Goal: Answer question/provide support: Share knowledge or assist other users

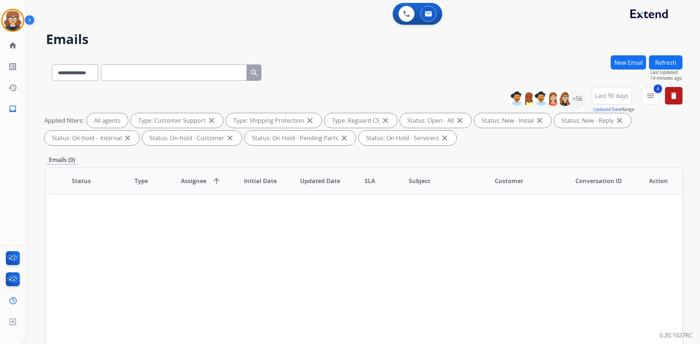
select select "**********"
click at [309, 74] on div "**********" at bounding box center [364, 71] width 636 height 32
click at [425, 12] on img at bounding box center [428, 14] width 7 height 6
click at [417, 70] on div "**********" at bounding box center [364, 71] width 636 height 32
click at [576, 99] on div "+56" at bounding box center [576, 98] width 17 height 17
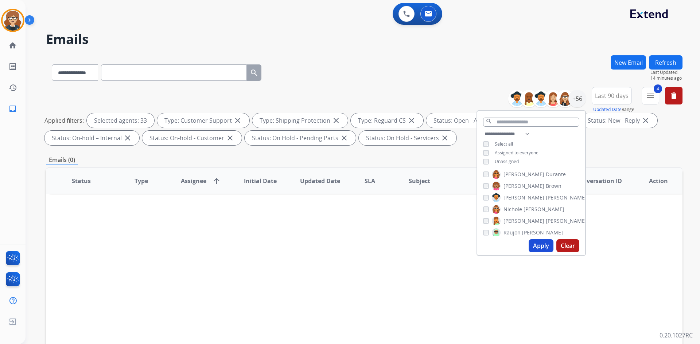
scroll to position [376, 0]
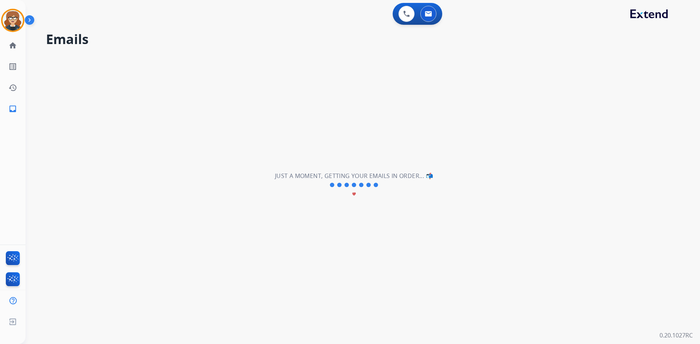
click at [580, 210] on div "**********" at bounding box center [354, 185] width 657 height 318
click at [362, 222] on div "**********" at bounding box center [354, 185] width 657 height 318
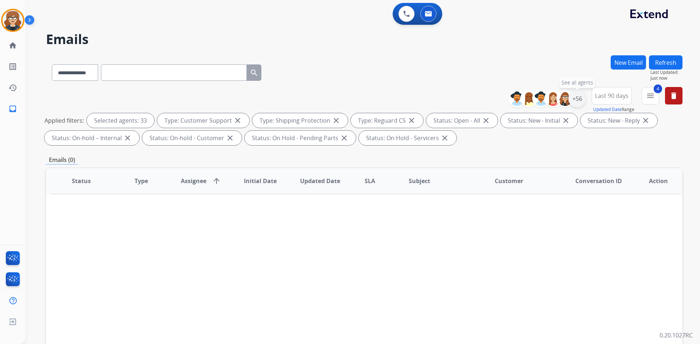
click at [574, 98] on div "+56" at bounding box center [576, 98] width 17 height 17
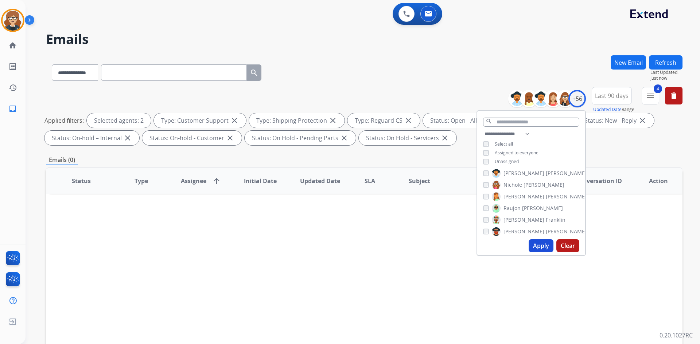
click at [613, 97] on span "Last 90 days" at bounding box center [612, 95] width 34 height 3
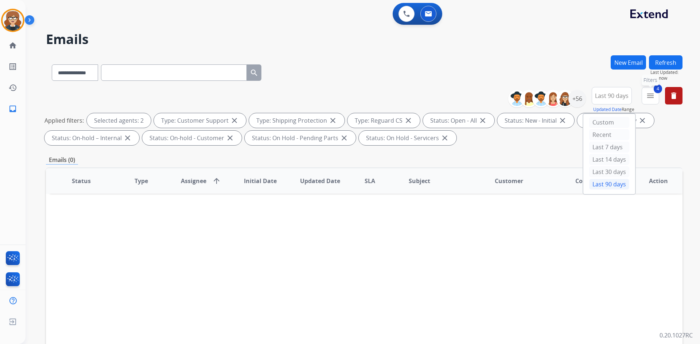
click at [654, 93] on mat-icon "menu" at bounding box center [650, 95] width 9 height 9
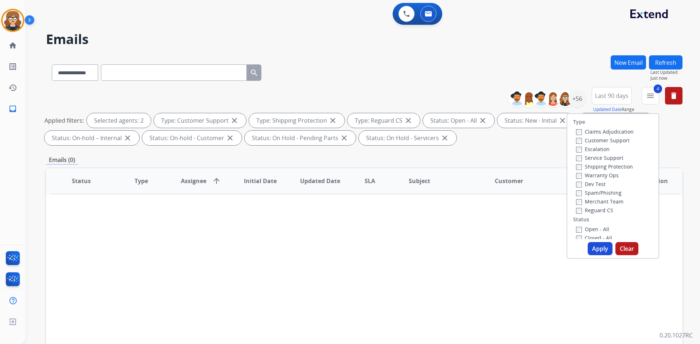
click at [597, 246] on button "Apply" at bounding box center [600, 248] width 25 height 13
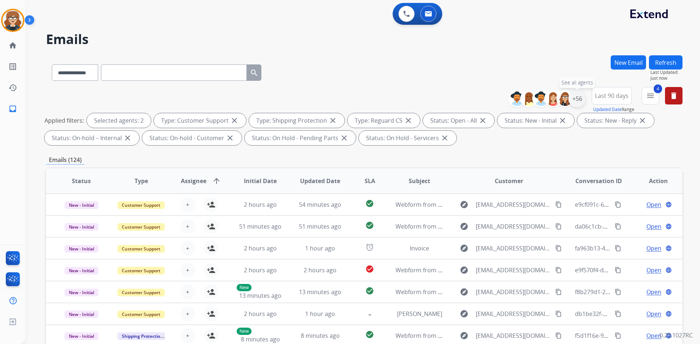
click at [572, 98] on div "+56" at bounding box center [576, 98] width 17 height 17
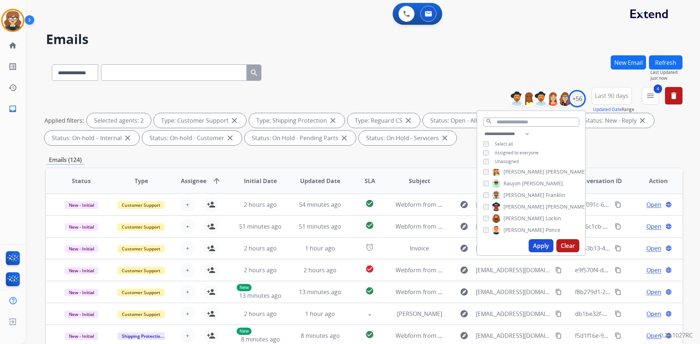
scroll to position [404, 0]
click at [484, 194] on div "[PERSON_NAME]" at bounding box center [524, 192] width 82 height 9
click at [538, 243] on button "Apply" at bounding box center [541, 245] width 25 height 13
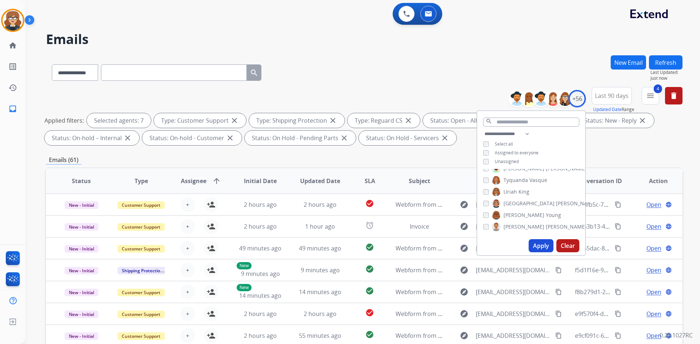
click at [542, 245] on button "Apply" at bounding box center [541, 245] width 25 height 13
click at [618, 142] on div "Applied filters: Selected agents: 7 Type: Customer Support close Type: Shipping…" at bounding box center [362, 129] width 636 height 32
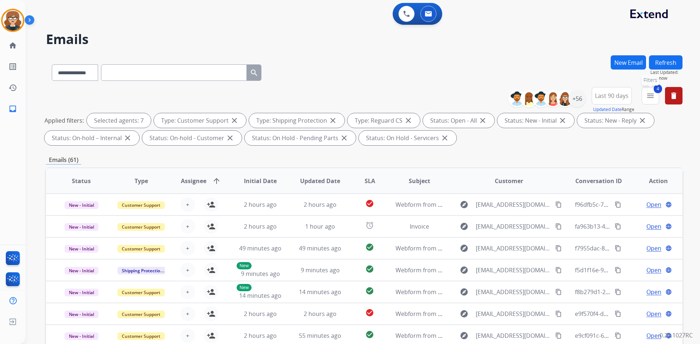
drag, startPoint x: 648, startPoint y: 100, endPoint x: 650, endPoint y: 104, distance: 3.9
click at [648, 100] on mat-icon "menu" at bounding box center [650, 95] width 9 height 9
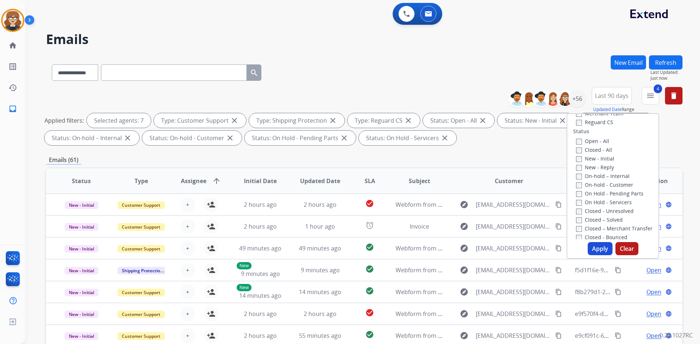
scroll to position [79, 0]
click at [595, 248] on button "Apply" at bounding box center [600, 248] width 25 height 13
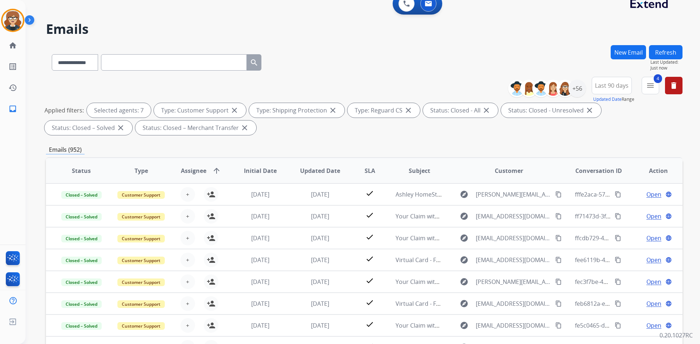
scroll to position [0, 0]
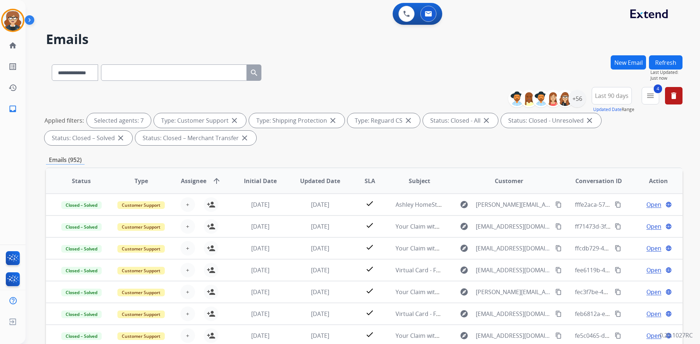
click at [200, 183] on span "Assignee" at bounding box center [194, 181] width 26 height 9
click at [622, 96] on span "Last 90 days" at bounding box center [612, 95] width 34 height 3
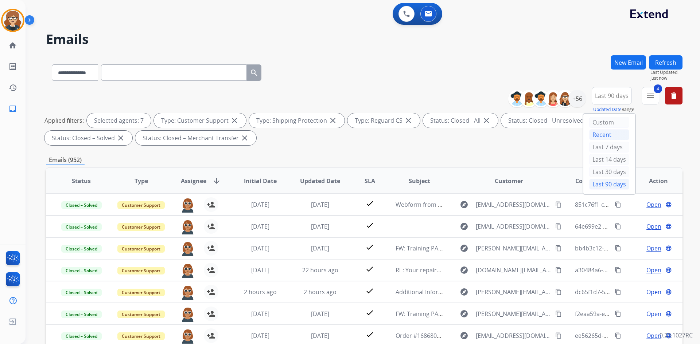
click at [601, 133] on div "Recent" at bounding box center [609, 134] width 40 height 11
click at [360, 156] on div "Emails (145)" at bounding box center [364, 160] width 636 height 9
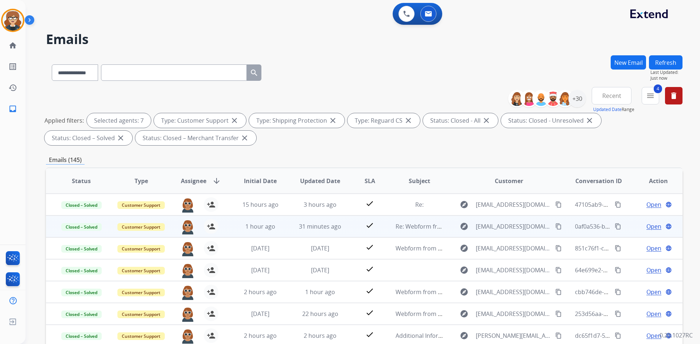
click at [649, 226] on span "Open" at bounding box center [653, 226] width 15 height 9
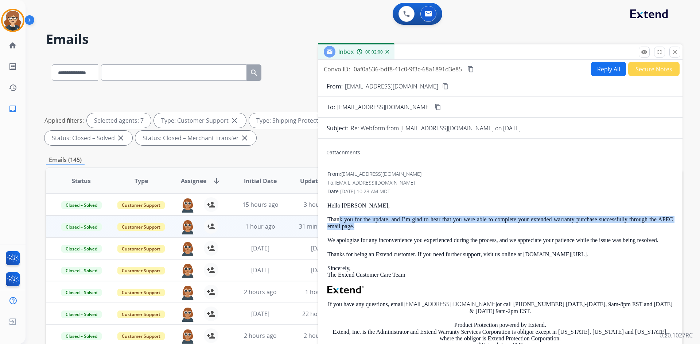
drag, startPoint x: 343, startPoint y: 221, endPoint x: 550, endPoint y: 225, distance: 207.4
click at [550, 225] on p "Thank you for the update, and I’m glad to hear that you were able to complete y…" at bounding box center [500, 223] width 346 height 13
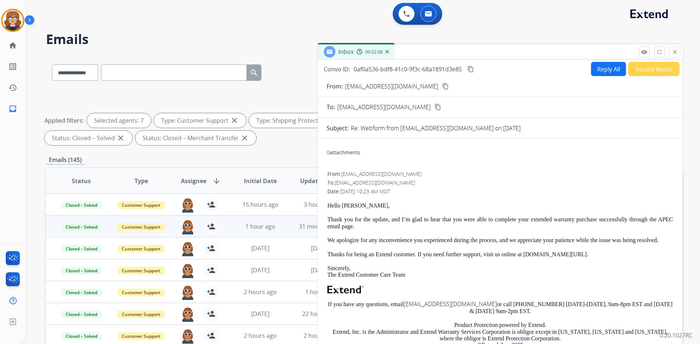
drag, startPoint x: 329, startPoint y: 242, endPoint x: 612, endPoint y: 245, distance: 283.2
click at [612, 245] on div "Hello [PERSON_NAME], Thank you for the update, and I’m glad to hear that you we…" at bounding box center [500, 296] width 346 height 186
click at [622, 248] on div "Hello [PERSON_NAME], Thank you for the update, and I’m glad to hear that you we…" at bounding box center [500, 296] width 346 height 186
drag, startPoint x: 354, startPoint y: 70, endPoint x: 459, endPoint y: 70, distance: 105.0
click at [465, 69] on div "Convo ID: 0af0a536-bdf8-41c0-9f3c-68a1891d3e85 content_copy" at bounding box center [399, 69] width 151 height 9
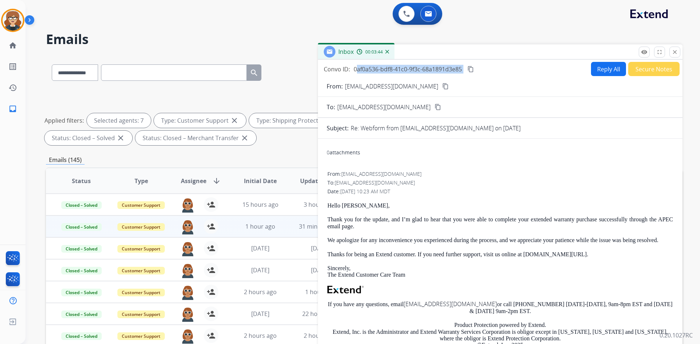
copy div "0af0a536-bdf8-41c0-9f3c-68a1891d3e85 content_copy"
click at [675, 53] on mat-icon "close" at bounding box center [674, 52] width 7 height 7
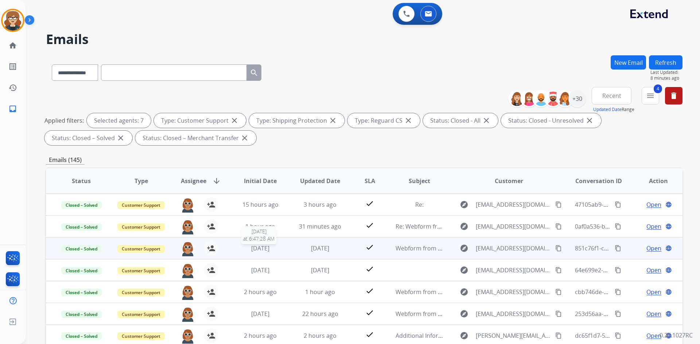
scroll to position [1, 0]
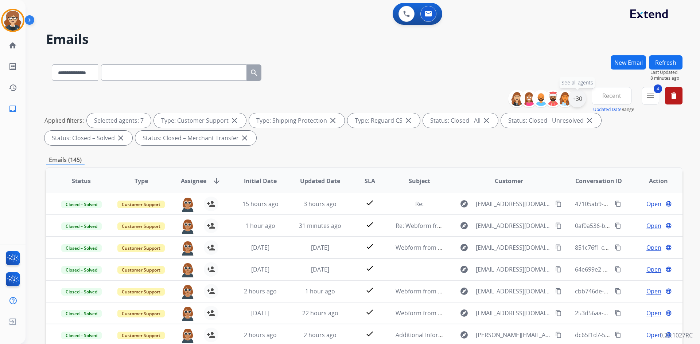
click at [577, 101] on div "+30" at bounding box center [576, 98] width 17 height 17
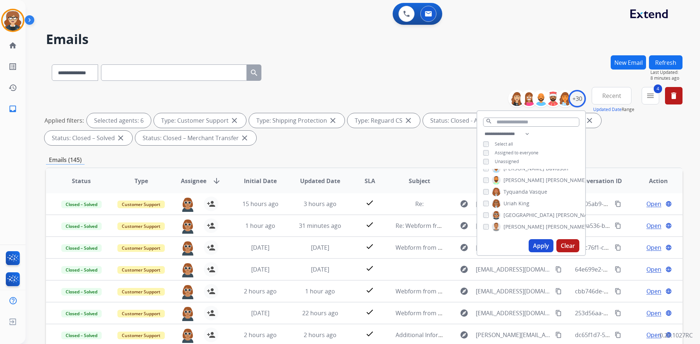
click at [533, 242] on button "Apply" at bounding box center [541, 245] width 25 height 13
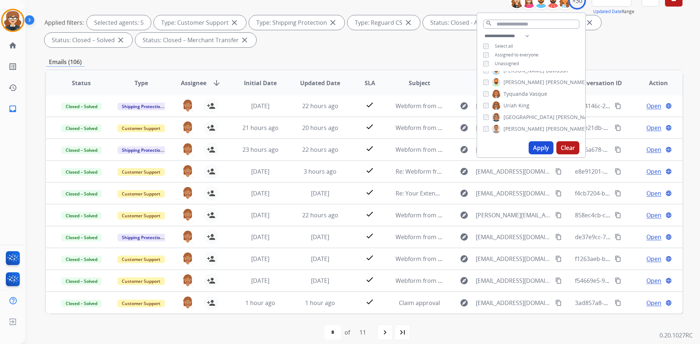
scroll to position [105, 0]
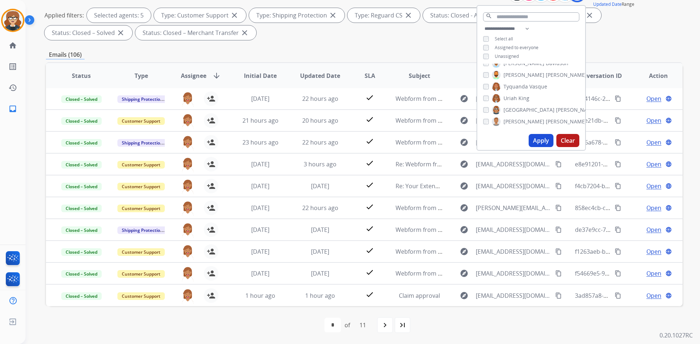
click at [535, 139] on button "Apply" at bounding box center [541, 140] width 25 height 13
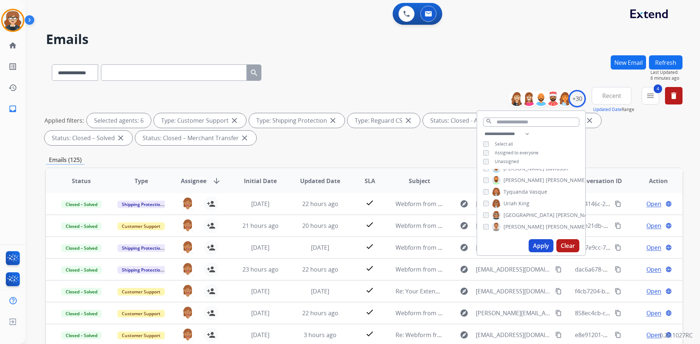
click at [334, 148] on div "**********" at bounding box center [364, 117] width 636 height 61
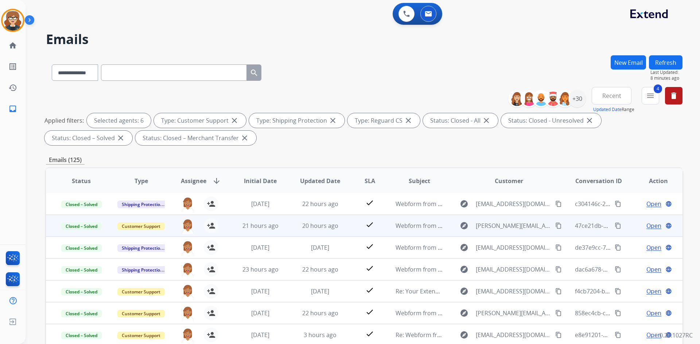
scroll to position [105, 0]
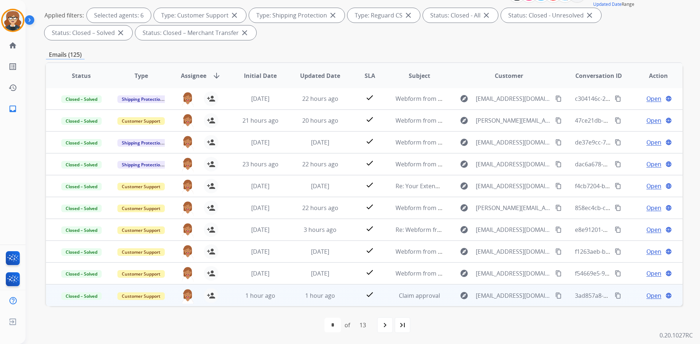
click at [646, 296] on span "Open" at bounding box center [653, 296] width 15 height 9
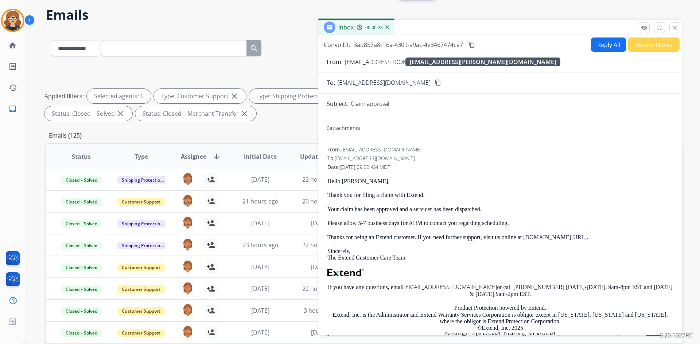
scroll to position [0, 0]
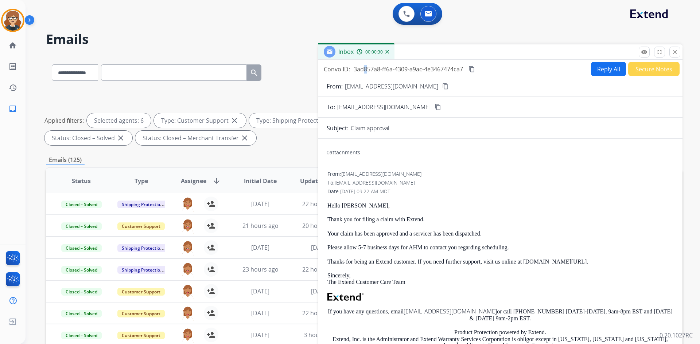
click at [362, 69] on span "3ad857a8-ff6a-4309-a9ac-4e3467474ca7" at bounding box center [408, 69] width 109 height 8
drag, startPoint x: 353, startPoint y: 69, endPoint x: 463, endPoint y: 68, distance: 109.7
click at [467, 66] on div "Convo ID: 3ad857a8-ff6a-4309-a9ac-4e3467474ca7 content_copy" at bounding box center [400, 69] width 152 height 9
copy div "3ad857a8-ff6a-4309-a9ac-4e3467474ca7 content_copy"
drag, startPoint x: 465, startPoint y: 234, endPoint x: 486, endPoint y: 233, distance: 21.2
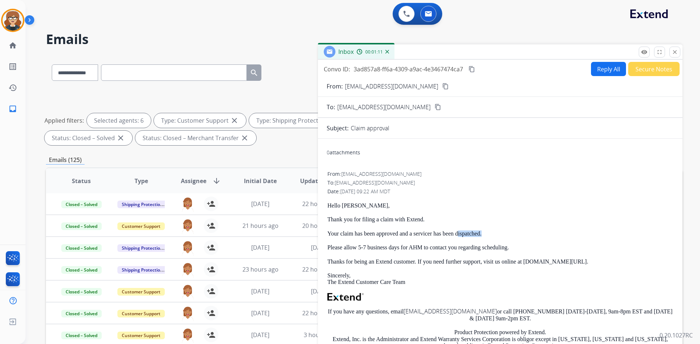
click at [486, 233] on p "Your claim has been approved and a servicer has been dispatched." at bounding box center [500, 234] width 346 height 7
click at [497, 231] on p "Your claim has been approved and a servicer has been dispatched." at bounding box center [500, 234] width 346 height 7
drag, startPoint x: 332, startPoint y: 249, endPoint x: 516, endPoint y: 246, distance: 184.1
click at [516, 246] on p "Please allow 5-7 business days for AHM to contact you regarding scheduling." at bounding box center [500, 248] width 346 height 7
click at [527, 236] on p "Your claim has been approved and a servicer has been dispatched." at bounding box center [500, 234] width 346 height 7
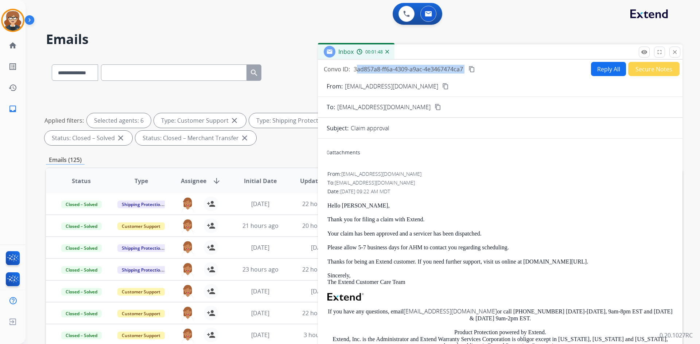
drag, startPoint x: 353, startPoint y: 70, endPoint x: 467, endPoint y: 69, distance: 113.7
click at [467, 69] on div "Convo ID: 3ad857a8-ff6a-4309-a9ac-4e3467474ca7 content_copy" at bounding box center [400, 69] width 152 height 9
copy div "3ad857a8-ff6a-4309-a9ac-4e3467474ca7 content_copy"
click at [674, 52] on mat-icon "close" at bounding box center [674, 52] width 7 height 7
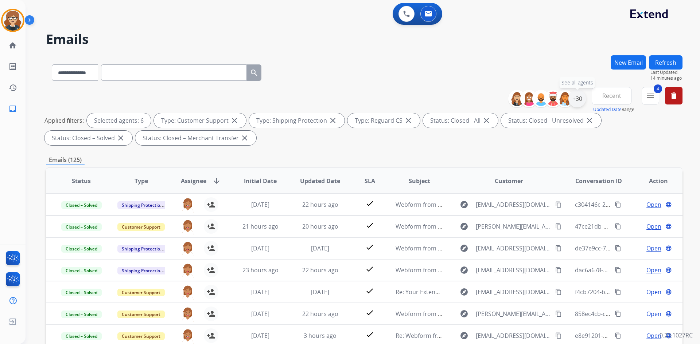
click at [578, 96] on div "+30" at bounding box center [576, 98] width 17 height 17
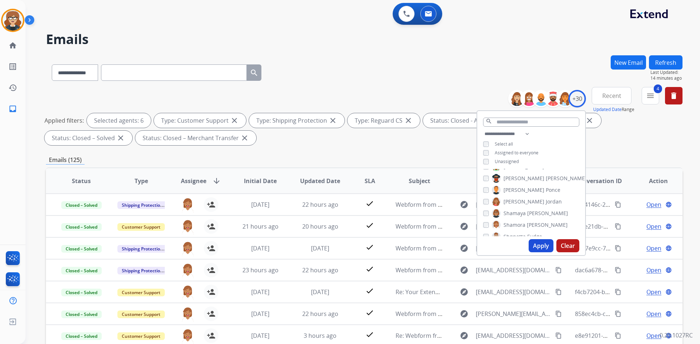
scroll to position [198, 0]
click at [537, 245] on button "Apply" at bounding box center [541, 245] width 25 height 13
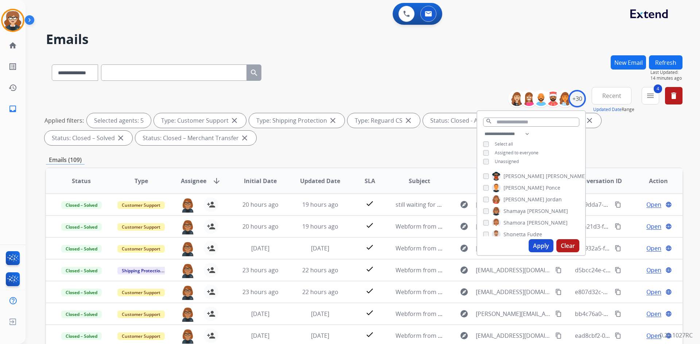
click at [351, 151] on div "**********" at bounding box center [364, 252] width 636 height 394
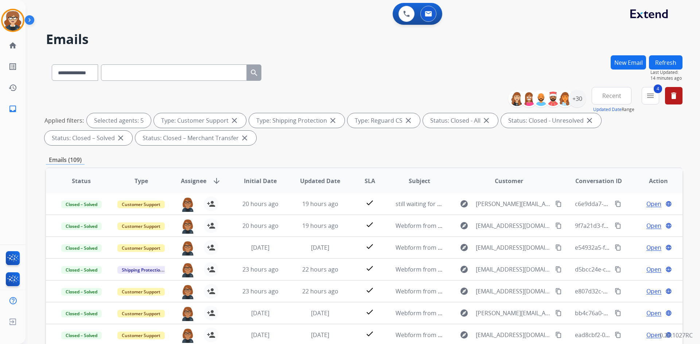
scroll to position [105, 0]
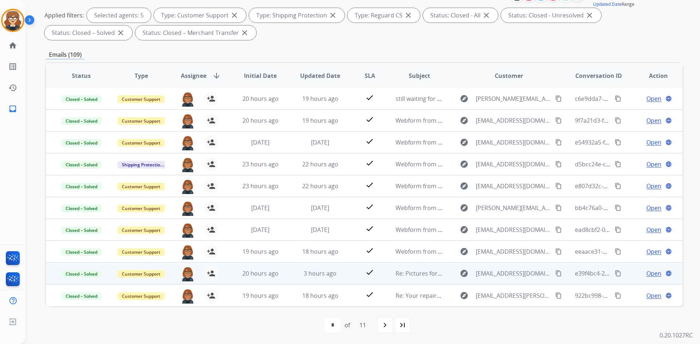
click at [647, 273] on span "Open" at bounding box center [653, 273] width 15 height 9
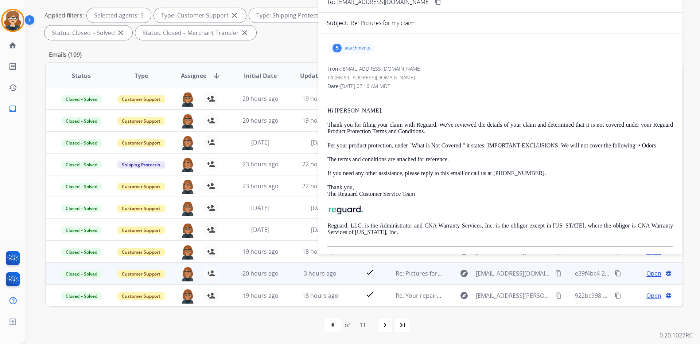
scroll to position [0, 0]
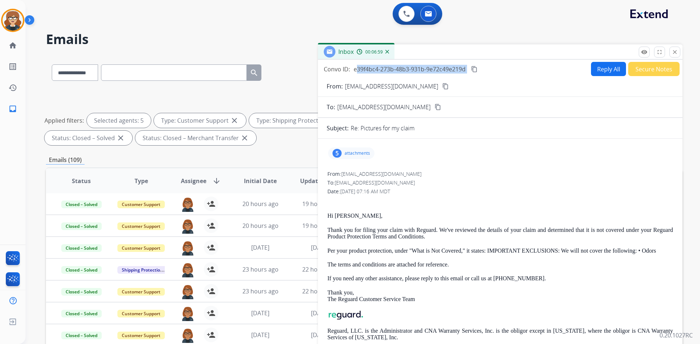
drag, startPoint x: 355, startPoint y: 70, endPoint x: 469, endPoint y: 68, distance: 114.1
click at [469, 68] on div "Convo ID: e39f4bc4-273b-48b3-931b-9e72c49e219d content_copy" at bounding box center [401, 69] width 155 height 9
copy div "e39f4bc4-273b-48b3-931b-9e72c49e219d content_copy"
click at [677, 52] on mat-icon "close" at bounding box center [674, 52] width 7 height 7
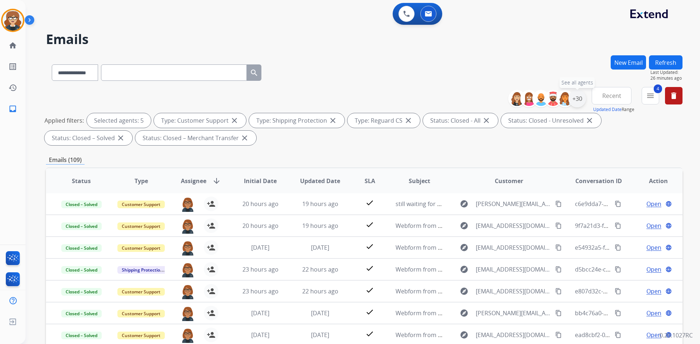
click at [575, 98] on div "+30" at bounding box center [576, 98] width 17 height 17
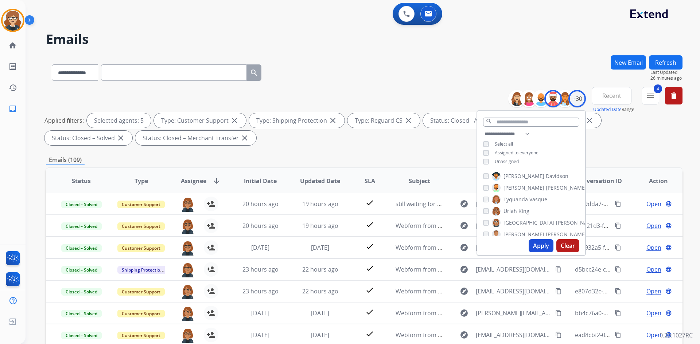
scroll to position [288, 0]
click at [542, 246] on button "Apply" at bounding box center [541, 245] width 25 height 13
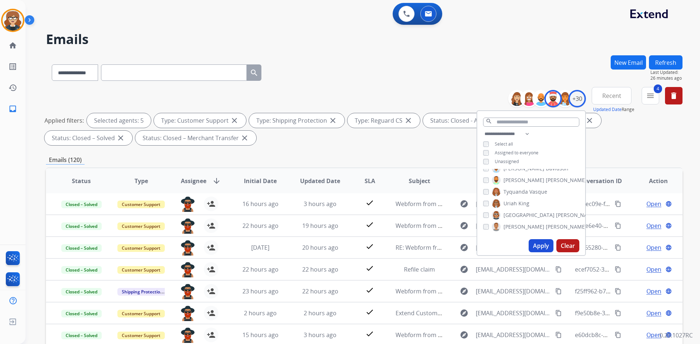
click at [632, 140] on div "Applied filters: Selected agents: 5 Type: Customer Support close Type: Shipping…" at bounding box center [362, 129] width 636 height 32
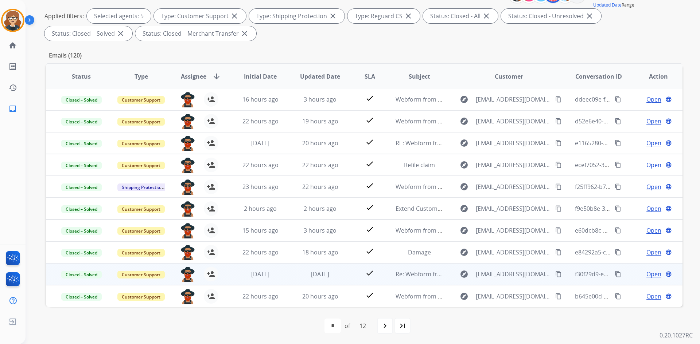
scroll to position [105, 0]
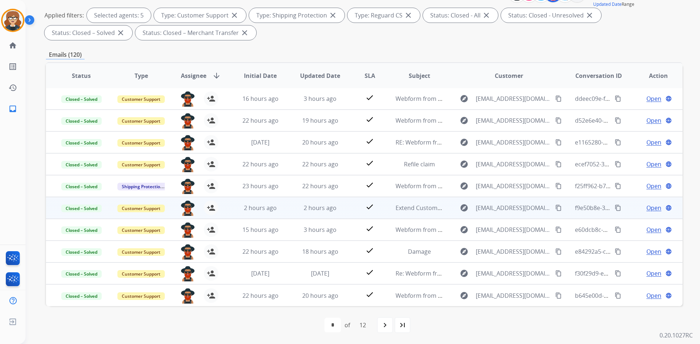
click at [646, 208] on span "Open" at bounding box center [653, 208] width 15 height 9
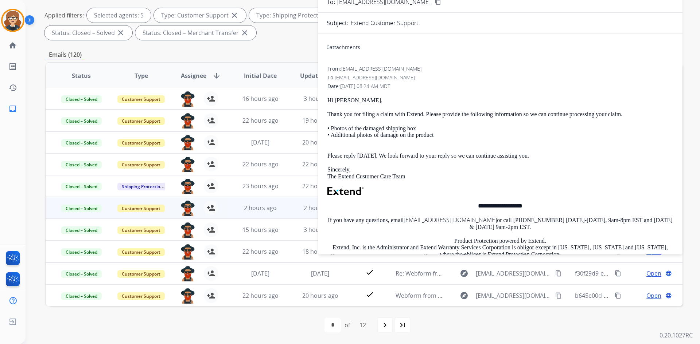
scroll to position [0, 0]
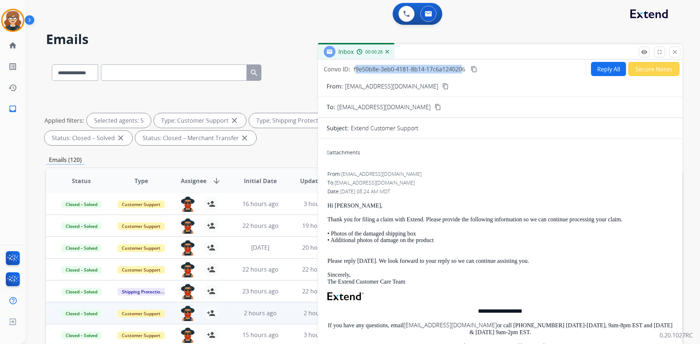
drag, startPoint x: 354, startPoint y: 70, endPoint x: 462, endPoint y: 68, distance: 108.6
click at [462, 68] on span "f9e50b8e-3eb0-4181-8b14-17c6a1240206" at bounding box center [410, 69] width 112 height 8
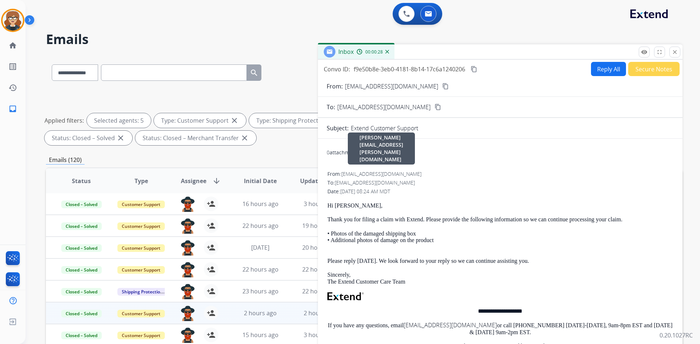
drag, startPoint x: 515, startPoint y: 172, endPoint x: 424, endPoint y: 118, distance: 105.7
click at [514, 172] on div "From: [EMAIL_ADDRESS][DOMAIN_NAME] [PERSON_NAME][DOMAIN_NAME][EMAIL_ADDRESS][PE…" at bounding box center [500, 174] width 346 height 7
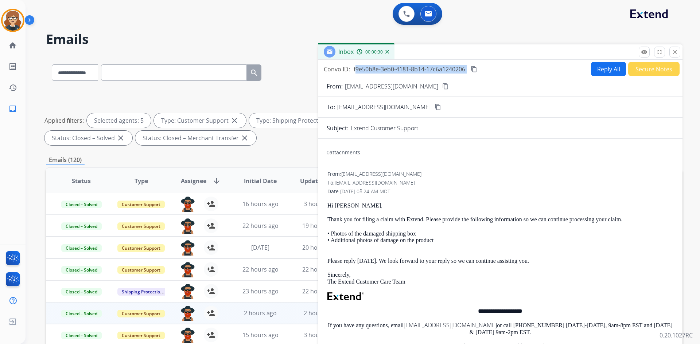
drag, startPoint x: 353, startPoint y: 69, endPoint x: 471, endPoint y: 70, distance: 118.1
click at [471, 70] on div "Convo ID: f9e50b8e-3eb0-4181-8b14-17c6a1240206 content_copy" at bounding box center [401, 69] width 155 height 9
copy div "f9e50b8e-3eb0-4181-8b14-17c6a1240206 content_copy"
click at [674, 51] on mat-icon "close" at bounding box center [674, 52] width 7 height 7
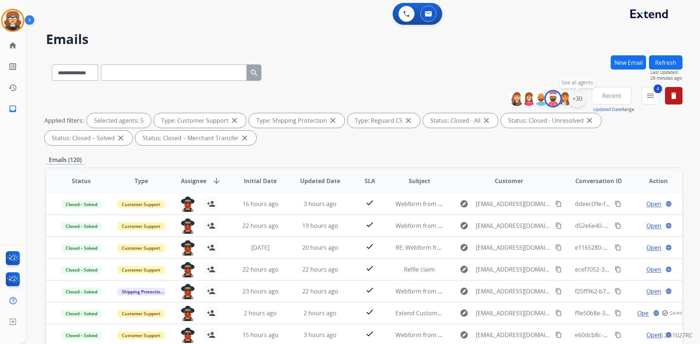
click at [577, 97] on div "+30" at bounding box center [576, 98] width 17 height 17
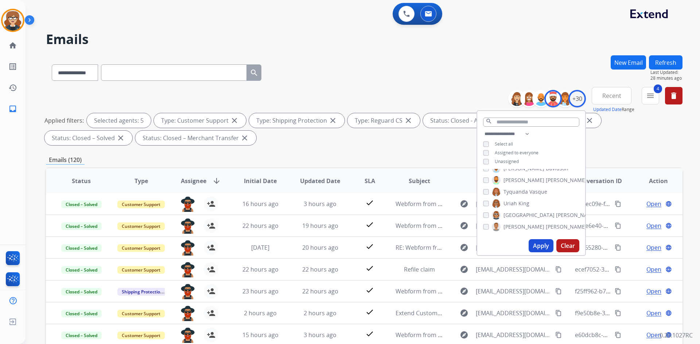
scroll to position [142, 0]
click at [544, 244] on button "Apply" at bounding box center [541, 245] width 25 height 13
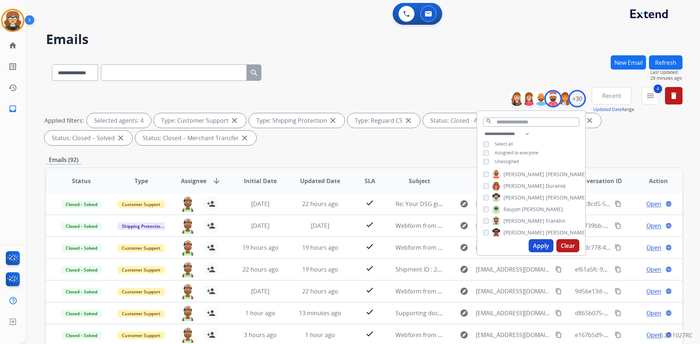
click at [291, 145] on div "**********" at bounding box center [364, 117] width 636 height 61
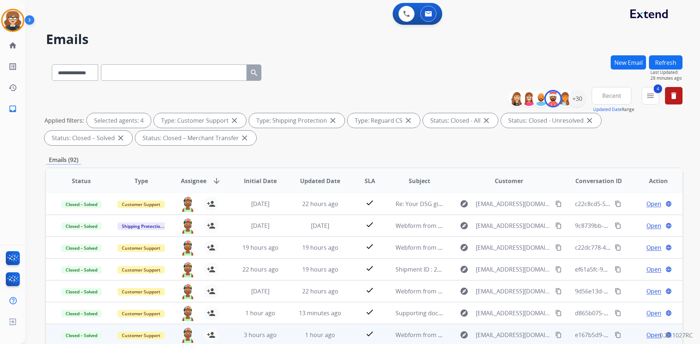
scroll to position [105, 0]
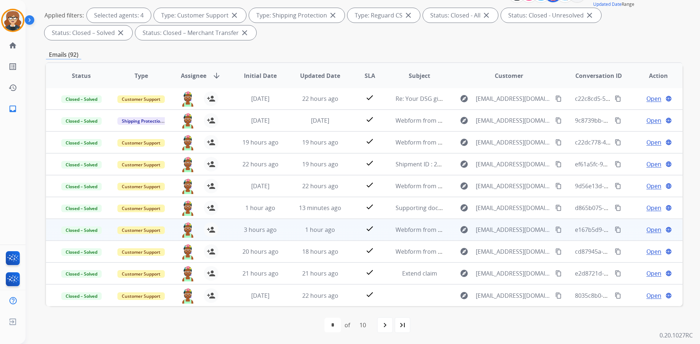
click at [648, 229] on span "Open" at bounding box center [653, 230] width 15 height 9
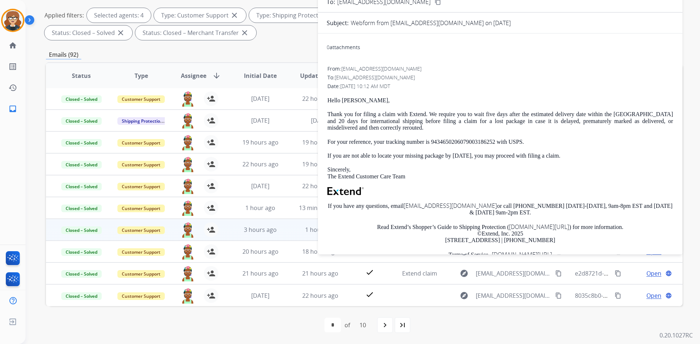
scroll to position [0, 0]
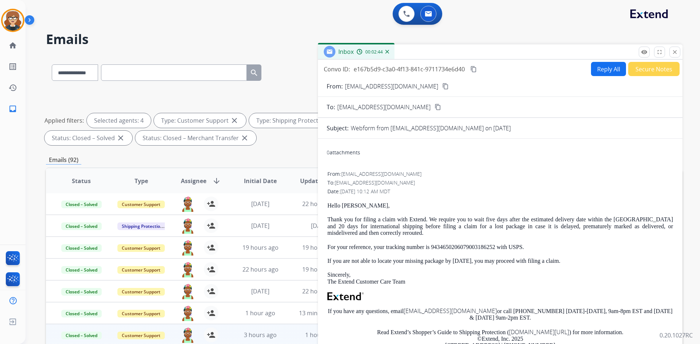
click at [673, 53] on mat-icon "close" at bounding box center [674, 52] width 7 height 7
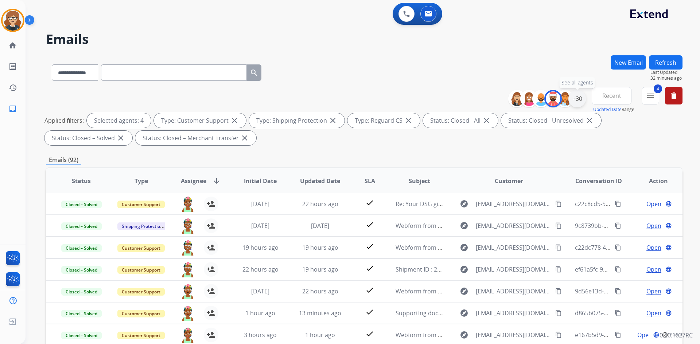
click at [574, 100] on div "+30" at bounding box center [576, 98] width 17 height 17
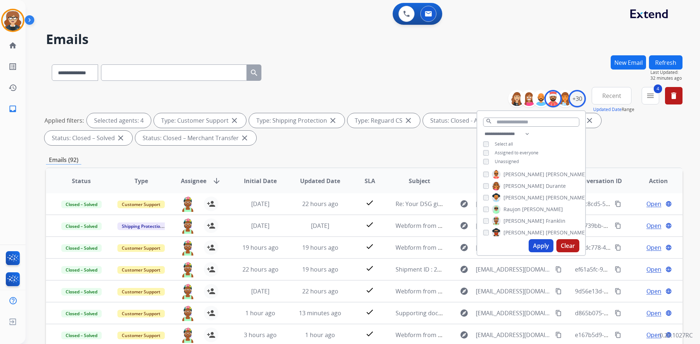
click at [536, 243] on button "Apply" at bounding box center [541, 245] width 25 height 13
click at [329, 141] on div "Applied filters: Selected agents: 3 Type: Customer Support close Type: Shipping…" at bounding box center [362, 129] width 636 height 32
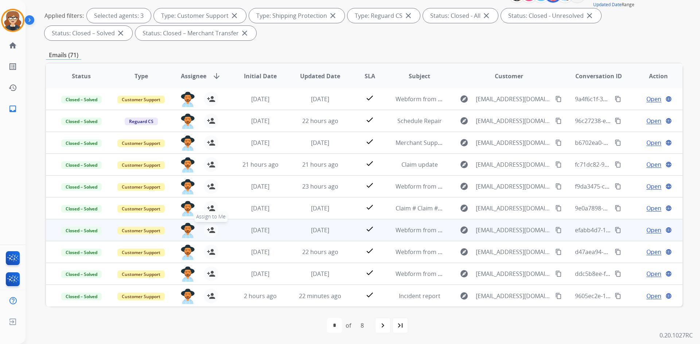
scroll to position [105, 0]
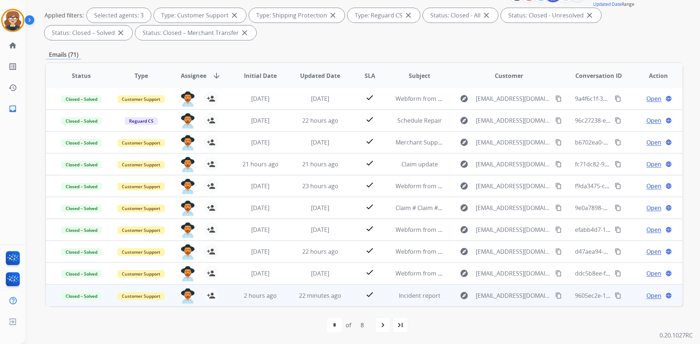
click at [646, 295] on span "Open" at bounding box center [653, 296] width 15 height 9
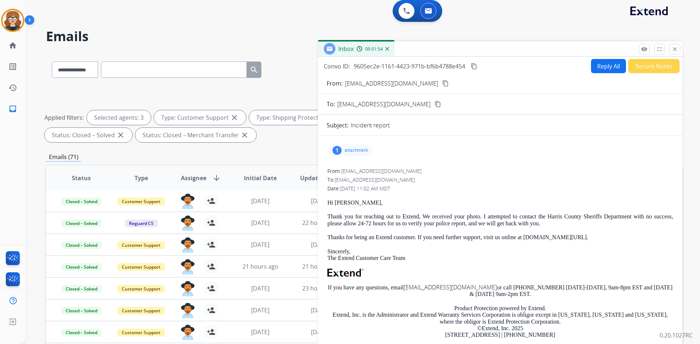
scroll to position [0, 0]
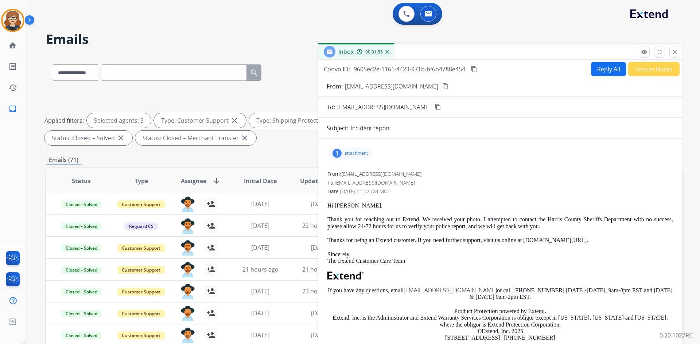
drag, startPoint x: 355, startPoint y: 70, endPoint x: 466, endPoint y: 72, distance: 110.8
click at [465, 72] on span "9605ec2e-1161-4423-971b-bf6b4788e454" at bounding box center [410, 69] width 112 height 8
copy span "9605ec2e-1161-4423-971b-bf6b4788e454"
drag, startPoint x: 677, startPoint y: 52, endPoint x: 661, endPoint y: 54, distance: 16.1
click at [677, 52] on mat-icon "close" at bounding box center [674, 52] width 7 height 7
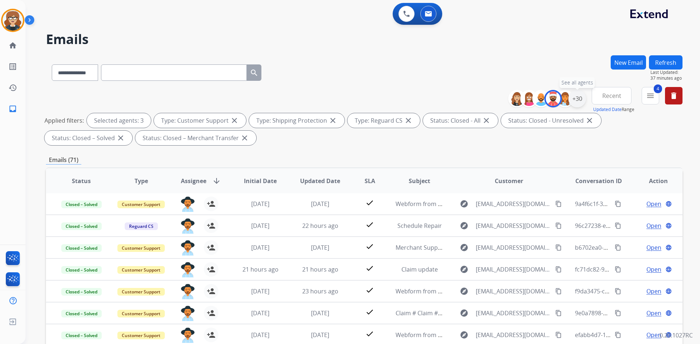
click at [578, 99] on div "+30" at bounding box center [576, 98] width 17 height 17
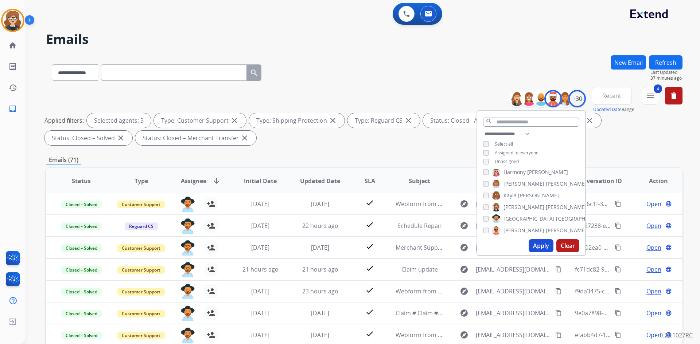
scroll to position [87, 0]
click at [539, 245] on button "Apply" at bounding box center [541, 245] width 25 height 13
click at [434, 149] on div "**********" at bounding box center [364, 252] width 636 height 394
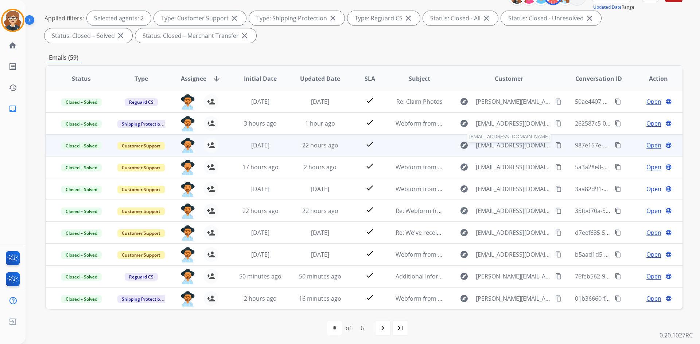
scroll to position [105, 0]
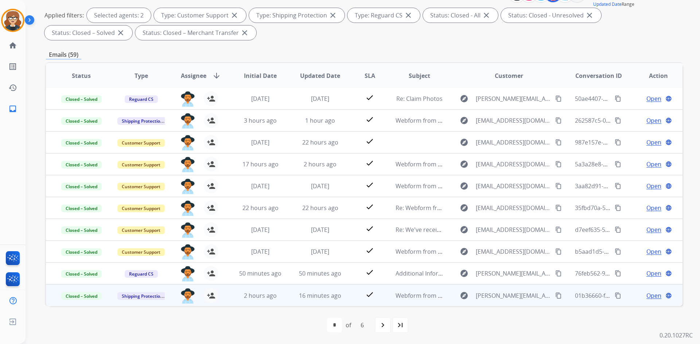
click at [649, 296] on span "Open" at bounding box center [653, 296] width 15 height 9
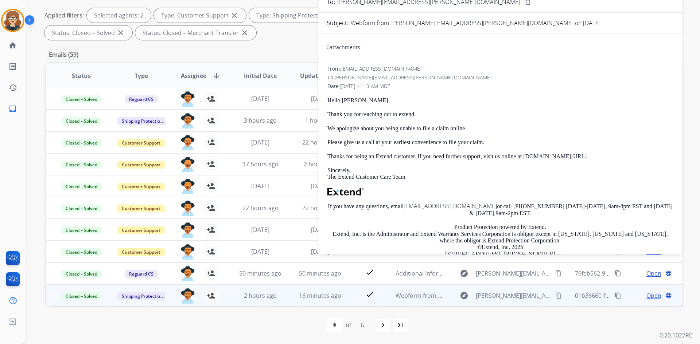
drag, startPoint x: 329, startPoint y: 117, endPoint x: 583, endPoint y: 153, distance: 256.7
click at [592, 156] on div "Hello [PERSON_NAME], Thank you for reaching out to extend. We apologize about y…" at bounding box center [500, 194] width 346 height 194
copy div "Thank you for reaching out to extend. We apologize about you being unable to fi…"
click at [478, 78] on div "To: [PERSON_NAME][EMAIL_ADDRESS][PERSON_NAME][DOMAIN_NAME]" at bounding box center [500, 77] width 346 height 7
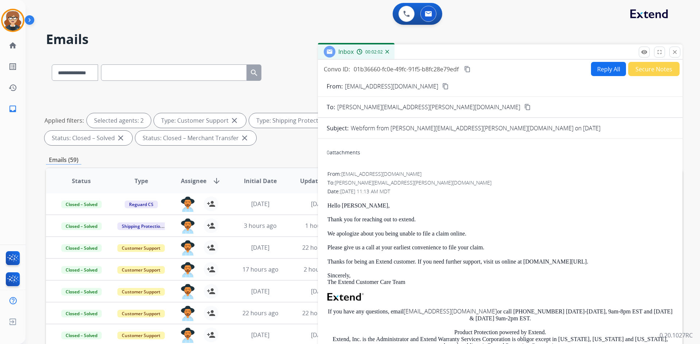
drag, startPoint x: 353, startPoint y: 69, endPoint x: 459, endPoint y: 69, distance: 106.4
click at [459, 69] on div "Convo ID: 01b36660-fc0e-49fc-91f5-b8fc28e79edf content_copy" at bounding box center [398, 69] width 148 height 9
copy span "01b36660-fc0e-49fc-91f5-b8fc28e79edf"
click at [674, 53] on mat-icon "close" at bounding box center [674, 52] width 7 height 7
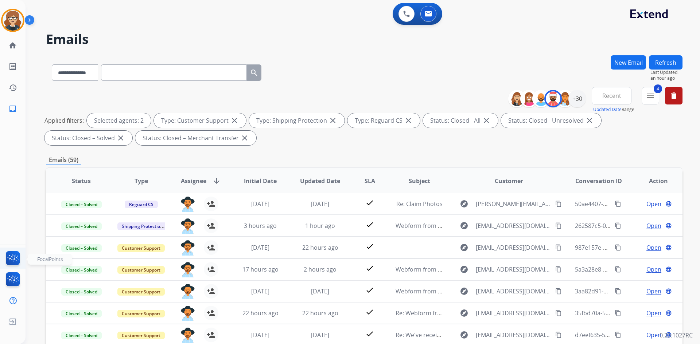
click at [11, 253] on img at bounding box center [12, 260] width 17 height 17
